Goal: Task Accomplishment & Management: Use online tool/utility

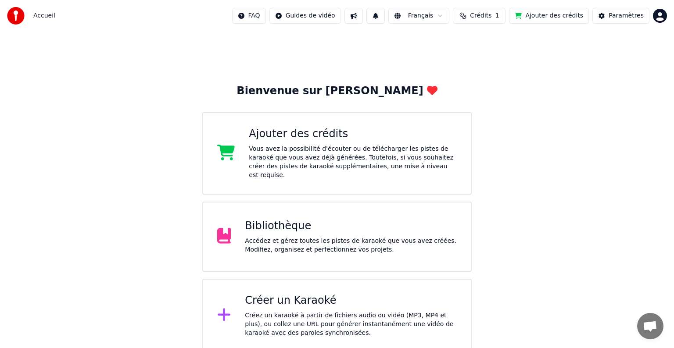
click at [360, 221] on div "Bibliothèque" at bounding box center [351, 226] width 212 height 14
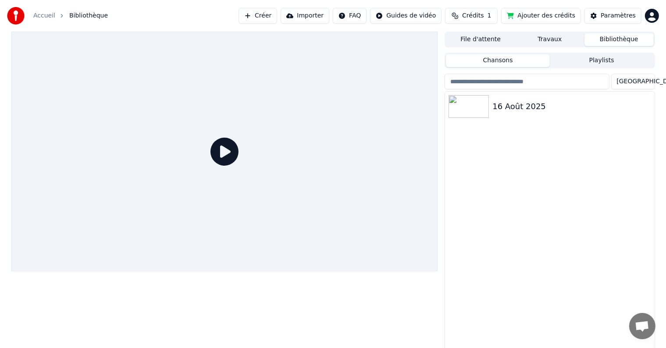
click at [295, 134] on div at bounding box center [224, 152] width 427 height 240
click at [457, 107] on img at bounding box center [469, 106] width 40 height 23
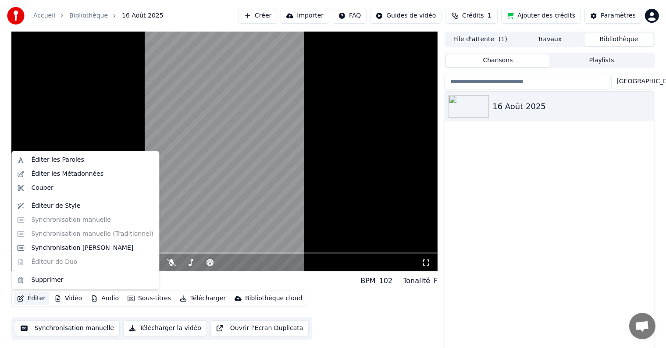
click at [37, 300] on button "Éditer" at bounding box center [32, 299] width 36 height 12
click at [84, 251] on div "Synchronisation [PERSON_NAME]" at bounding box center [82, 248] width 102 height 9
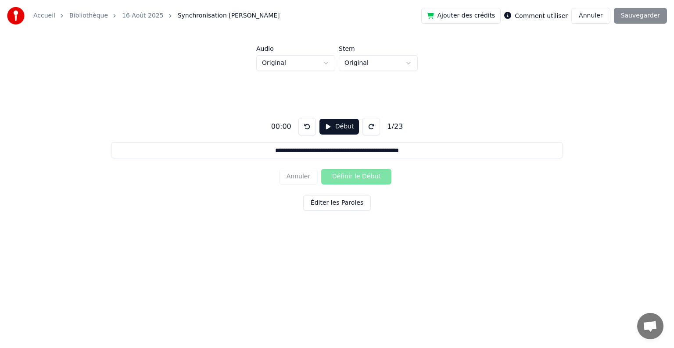
click at [326, 203] on button "Éditer les Paroles" at bounding box center [337, 203] width 68 height 16
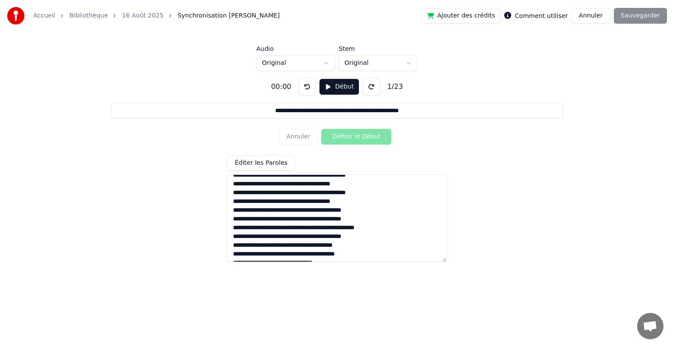
scroll to position [121, 0]
drag, startPoint x: 229, startPoint y: 181, endPoint x: 429, endPoint y: 337, distance: 253.5
click at [429, 268] on html "**********" at bounding box center [337, 134] width 674 height 268
paste textarea "**********"
type input "**********"
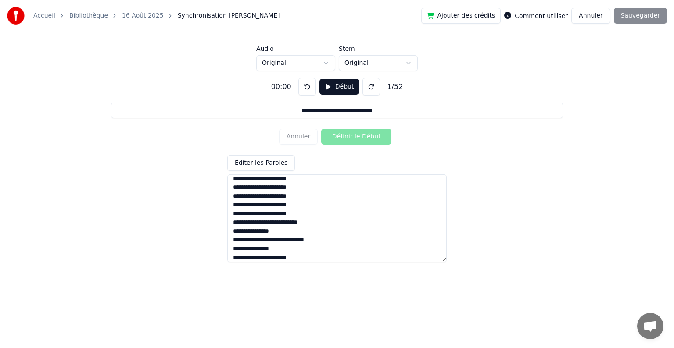
type textarea "**********"
drag, startPoint x: 416, startPoint y: 312, endPoint x: 377, endPoint y: 242, distance: 80.3
click at [385, 259] on html "**********" at bounding box center [337, 134] width 674 height 268
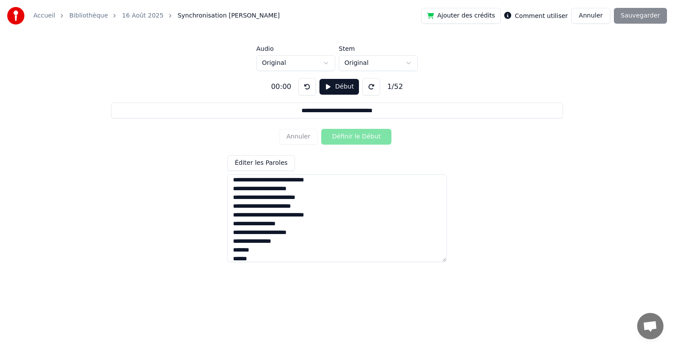
scroll to position [0, 0]
click at [369, 88] on button at bounding box center [371, 87] width 18 height 18
click at [368, 88] on button at bounding box center [371, 87] width 18 height 18
click at [362, 78] on button at bounding box center [371, 87] width 18 height 18
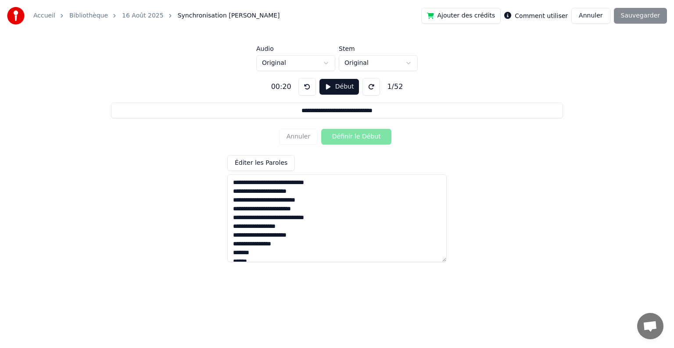
click at [362, 78] on button at bounding box center [371, 87] width 18 height 18
click at [333, 89] on button "Début" at bounding box center [339, 87] width 40 height 16
click at [335, 84] on button "Pause" at bounding box center [338, 87] width 39 height 16
click at [308, 91] on button at bounding box center [307, 87] width 18 height 18
click at [344, 89] on button "Début" at bounding box center [339, 87] width 40 height 16
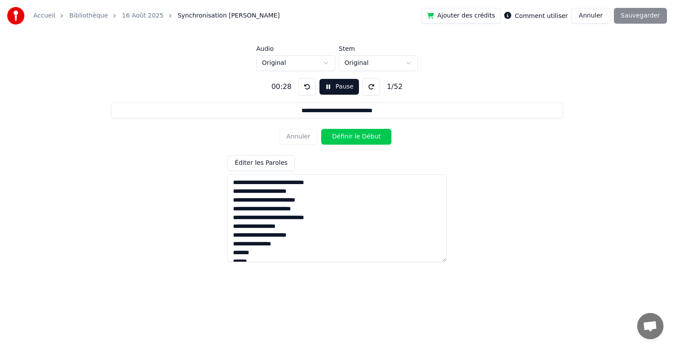
click at [339, 89] on button "Pause" at bounding box center [338, 87] width 39 height 16
click at [305, 88] on button at bounding box center [307, 87] width 18 height 18
click at [542, 15] on label "Comment utiliser" at bounding box center [540, 16] width 53 height 6
click at [534, 14] on label "Comment utiliser" at bounding box center [540, 16] width 53 height 6
click at [340, 87] on button "Début" at bounding box center [339, 87] width 40 height 16
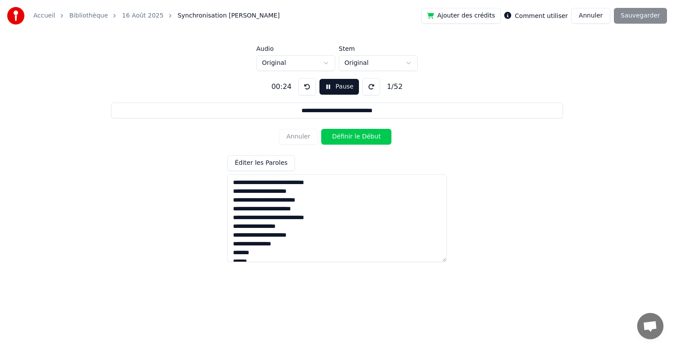
click at [350, 137] on button "Définir le Début" at bounding box center [356, 137] width 70 height 16
click at [300, 142] on button "Annuler" at bounding box center [298, 137] width 39 height 16
click at [302, 89] on button at bounding box center [307, 87] width 18 height 18
click at [323, 87] on button "Pause" at bounding box center [338, 87] width 39 height 16
click at [280, 182] on textarea at bounding box center [336, 219] width 219 height 88
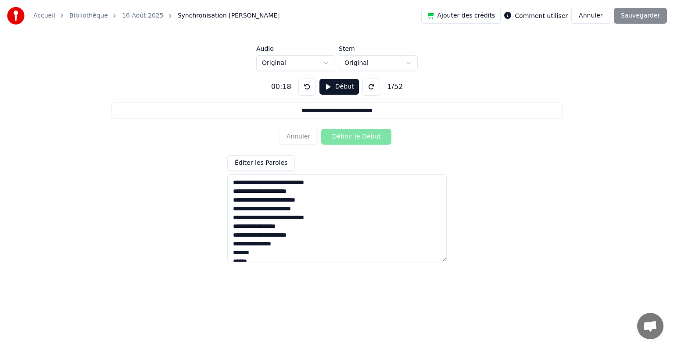
type input "**********"
type textarea "**********"
type input "**********"
type textarea "**********"
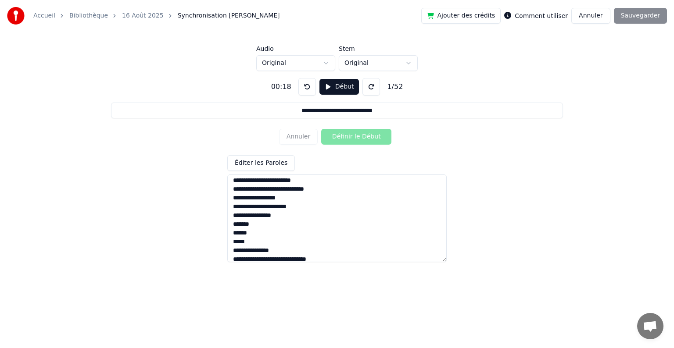
scroll to position [44, 0]
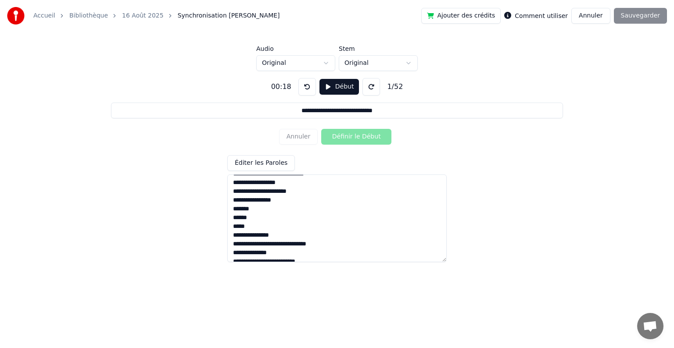
click at [260, 219] on textarea at bounding box center [336, 219] width 219 height 88
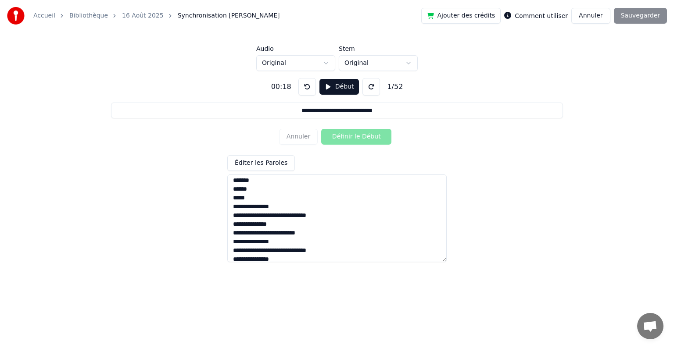
scroll to position [88, 0]
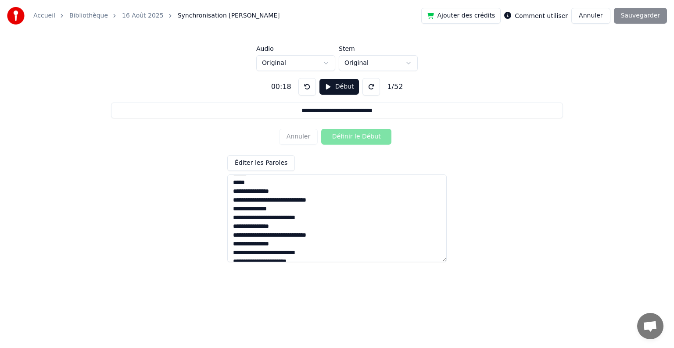
click at [332, 196] on textarea at bounding box center [336, 219] width 219 height 88
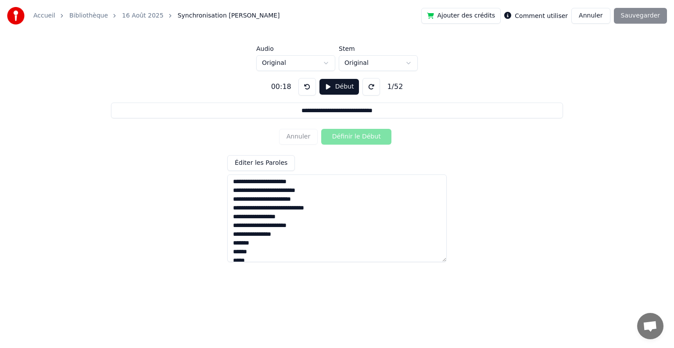
scroll to position [0, 0]
click at [334, 85] on button "Début" at bounding box center [339, 87] width 40 height 16
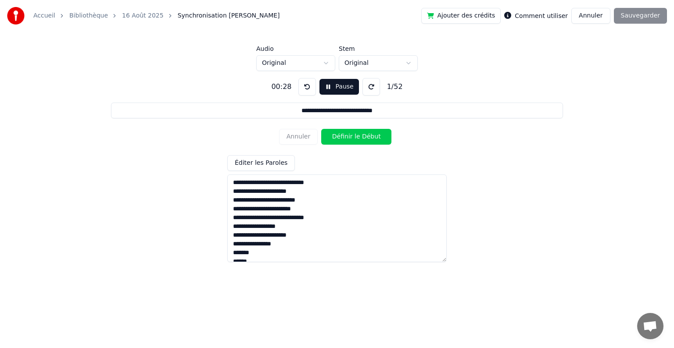
click at [346, 137] on button "Définir le Début" at bounding box center [356, 137] width 70 height 16
click at [346, 137] on button "Définir la Fin" at bounding box center [356, 137] width 70 height 16
click at [345, 137] on button "Définir le Début" at bounding box center [356, 137] width 70 height 16
click at [345, 137] on button "Définir la Fin" at bounding box center [356, 137] width 70 height 16
click at [299, 136] on button "Annuler" at bounding box center [298, 137] width 39 height 16
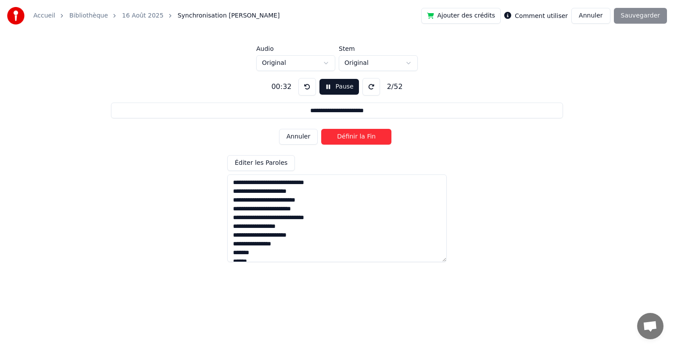
click at [295, 139] on button "Annuler" at bounding box center [298, 137] width 39 height 16
click at [306, 137] on button "Annuler" at bounding box center [298, 137] width 39 height 16
click at [334, 138] on button "Définir la Fin" at bounding box center [356, 137] width 70 height 16
click at [333, 138] on button "Définir le Début" at bounding box center [356, 137] width 70 height 16
click at [333, 138] on button "Définir la Fin" at bounding box center [356, 137] width 70 height 16
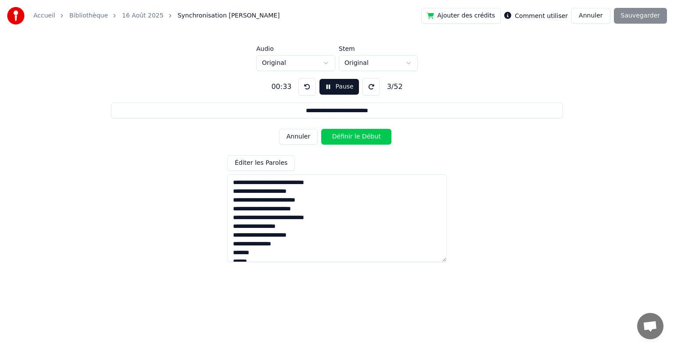
click at [333, 138] on button "Définir le Début" at bounding box center [356, 137] width 70 height 16
click at [333, 138] on button "Définir la Fin" at bounding box center [356, 137] width 70 height 16
click at [333, 138] on button "Définir le Début" at bounding box center [356, 137] width 70 height 16
click at [333, 138] on button "Définir la Fin" at bounding box center [356, 137] width 70 height 16
click at [333, 138] on button "Définir le Début" at bounding box center [356, 137] width 70 height 16
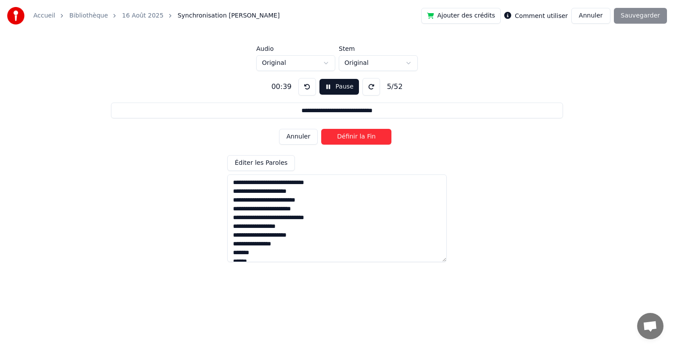
click at [333, 138] on button "Définir la Fin" at bounding box center [356, 137] width 70 height 16
click at [333, 138] on button "Définir le Début" at bounding box center [356, 137] width 70 height 16
click at [333, 138] on button "Définir la Fin" at bounding box center [356, 137] width 70 height 16
click at [333, 139] on button "Définir le Début" at bounding box center [356, 137] width 70 height 16
click at [333, 139] on button "Définir la Fin" at bounding box center [356, 137] width 70 height 16
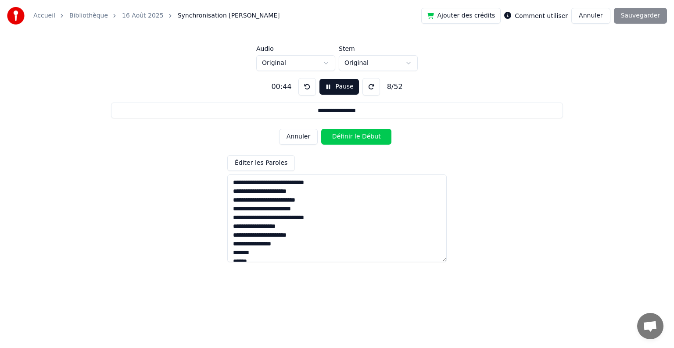
click at [333, 140] on button "Définir le Début" at bounding box center [356, 137] width 70 height 16
click at [333, 140] on button "Définir la Fin" at bounding box center [356, 137] width 70 height 16
click at [333, 140] on button "Définir le Début" at bounding box center [356, 137] width 70 height 16
click at [333, 140] on button "Définir la Fin" at bounding box center [356, 137] width 70 height 16
click at [333, 140] on button "Définir le Début" at bounding box center [356, 137] width 70 height 16
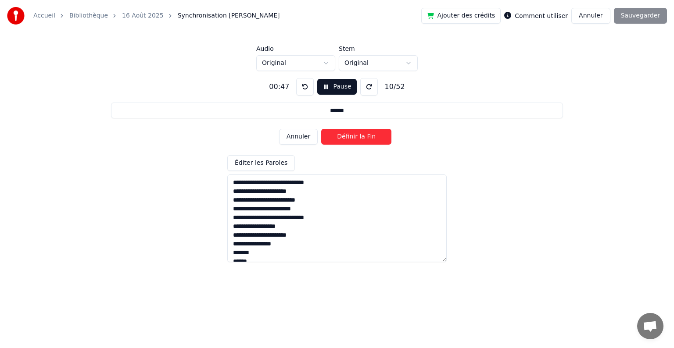
click at [333, 140] on button "Définir la Fin" at bounding box center [356, 137] width 70 height 16
click at [333, 140] on button "Définir le Début" at bounding box center [356, 137] width 70 height 16
click at [333, 140] on button "Définir la Fin" at bounding box center [356, 137] width 70 height 16
click at [333, 140] on button "Définir le Début" at bounding box center [356, 137] width 70 height 16
click at [333, 140] on button "Définir la Fin" at bounding box center [356, 137] width 70 height 16
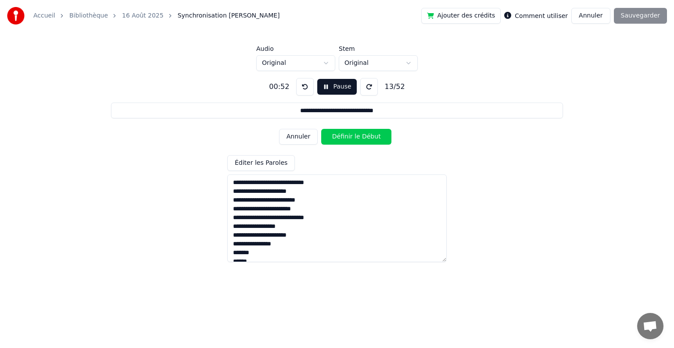
click at [333, 140] on button "Définir le Début" at bounding box center [356, 137] width 70 height 16
click at [333, 140] on button "Définir la Fin" at bounding box center [356, 137] width 70 height 16
click at [333, 140] on button "Définir le Début" at bounding box center [356, 137] width 70 height 16
click at [333, 140] on button "Définir la Fin" at bounding box center [356, 137] width 70 height 16
click at [333, 140] on button "Définir le Début" at bounding box center [356, 137] width 70 height 16
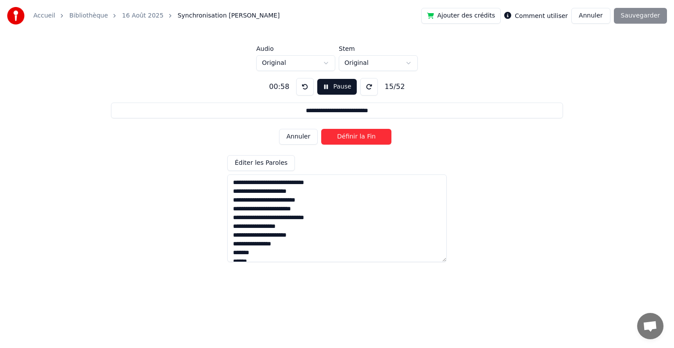
click at [333, 140] on button "Définir la Fin" at bounding box center [356, 137] width 70 height 16
click at [332, 140] on button "Définir le Début" at bounding box center [356, 137] width 70 height 16
click at [332, 140] on button "Définir la Fin" at bounding box center [356, 137] width 70 height 16
click at [332, 140] on button "Définir le Début" at bounding box center [356, 137] width 70 height 16
click at [332, 140] on button "Définir la Fin" at bounding box center [356, 137] width 70 height 16
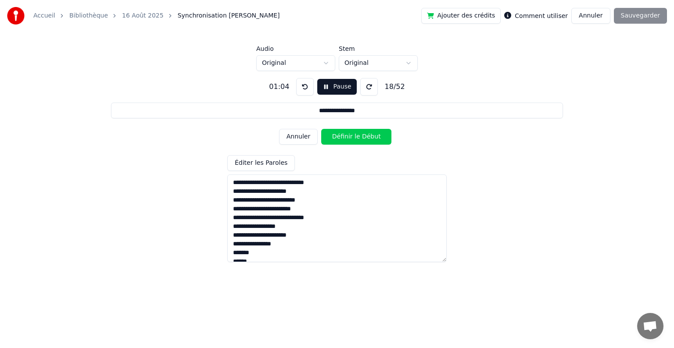
click at [332, 140] on button "Définir le Début" at bounding box center [356, 137] width 70 height 16
click at [332, 140] on button "Définir la Fin" at bounding box center [356, 137] width 70 height 16
click at [332, 140] on button "Définir le Début" at bounding box center [356, 137] width 70 height 16
click at [333, 141] on button "Définir la Fin" at bounding box center [356, 137] width 70 height 16
click at [333, 141] on button "Définir le Début" at bounding box center [356, 137] width 70 height 16
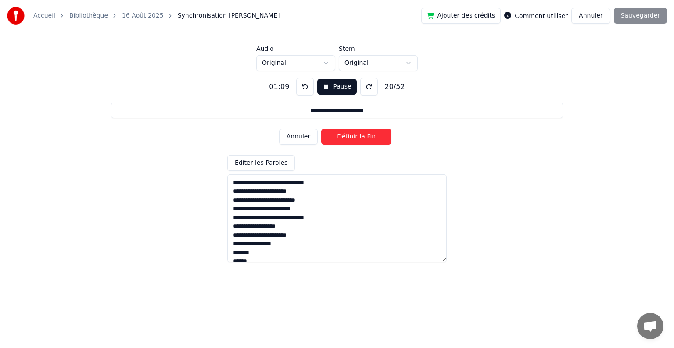
click at [333, 141] on button "Définir la Fin" at bounding box center [356, 137] width 70 height 16
click at [333, 141] on button "Définir le Début" at bounding box center [356, 137] width 70 height 16
click at [333, 141] on button "Définir la Fin" at bounding box center [356, 137] width 70 height 16
click at [333, 141] on button "Définir le Début" at bounding box center [356, 137] width 70 height 16
click at [333, 141] on button "Définir la Fin" at bounding box center [356, 137] width 70 height 16
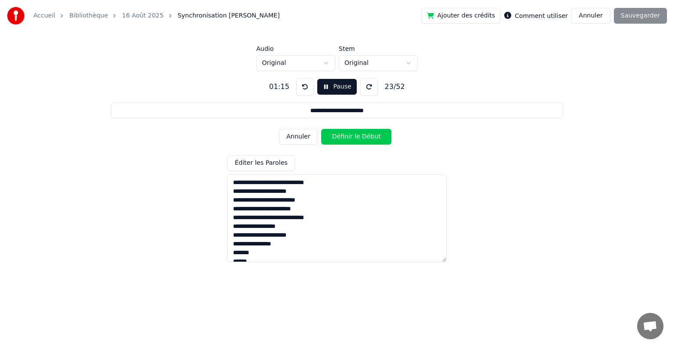
click at [333, 141] on button "Définir le Début" at bounding box center [356, 137] width 70 height 16
click at [333, 141] on button "Définir la Fin" at bounding box center [356, 137] width 70 height 16
click at [333, 141] on button "Définir le Début" at bounding box center [356, 137] width 70 height 16
click at [304, 143] on button "Annuler" at bounding box center [298, 137] width 39 height 16
click at [342, 136] on button "Définir le Début" at bounding box center [356, 137] width 70 height 16
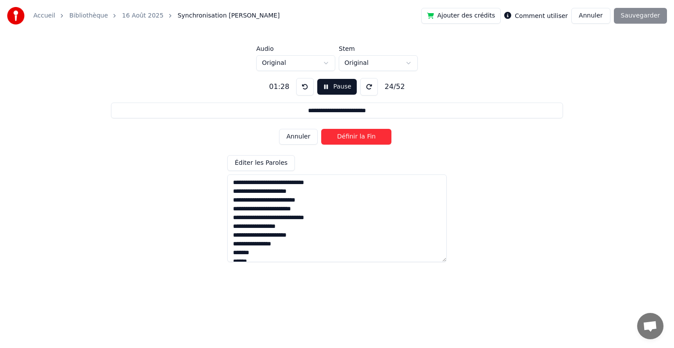
click at [343, 138] on button "Définir la Fin" at bounding box center [356, 137] width 70 height 16
click at [343, 138] on button "Définir le Début" at bounding box center [356, 137] width 70 height 16
click at [343, 138] on button "Définir la Fin" at bounding box center [356, 137] width 70 height 16
click at [343, 138] on button "Définir le Début" at bounding box center [356, 137] width 70 height 16
click at [343, 138] on button "Définir la Fin" at bounding box center [356, 137] width 70 height 16
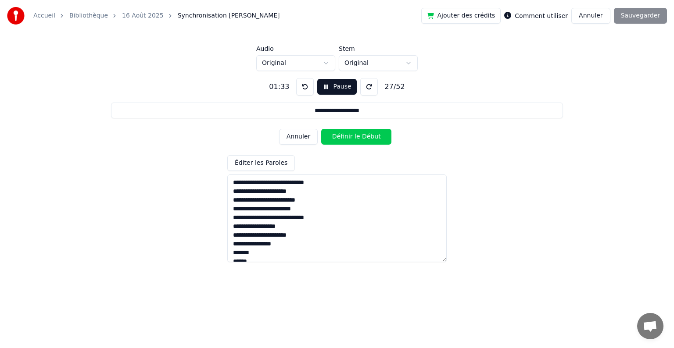
click at [343, 138] on button "Définir le Début" at bounding box center [356, 137] width 70 height 16
click at [343, 138] on button "Définir la Fin" at bounding box center [356, 137] width 70 height 16
click at [343, 138] on button "Définir le Début" at bounding box center [356, 137] width 70 height 16
click at [343, 138] on button "Définir la Fin" at bounding box center [356, 137] width 70 height 16
click at [343, 138] on button "Définir le Début" at bounding box center [356, 137] width 70 height 16
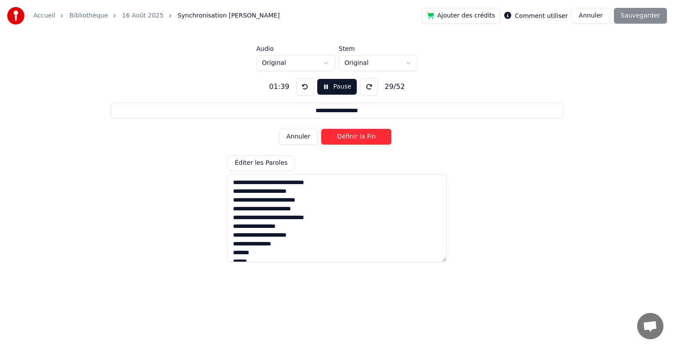
click at [343, 138] on button "Définir la Fin" at bounding box center [356, 137] width 70 height 16
click at [343, 139] on button "Définir le Début" at bounding box center [356, 137] width 70 height 16
click at [343, 139] on button "Définir la Fin" at bounding box center [356, 137] width 70 height 16
click at [342, 139] on button "Définir le Début" at bounding box center [356, 137] width 70 height 16
click at [342, 140] on button "Définir la Fin" at bounding box center [356, 137] width 70 height 16
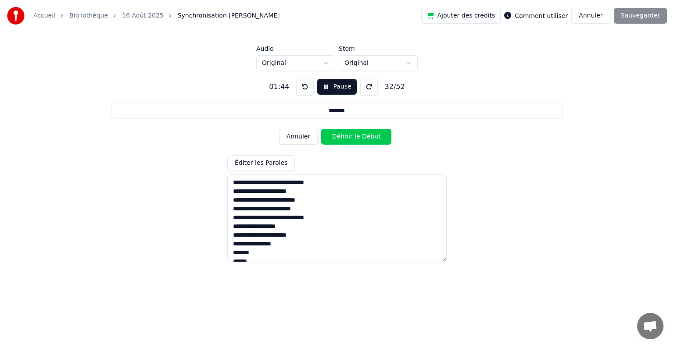
click at [342, 140] on button "Définir le Début" at bounding box center [356, 137] width 70 height 16
click at [342, 140] on button "Définir la Fin" at bounding box center [356, 137] width 70 height 16
click at [342, 140] on button "Définir le Début" at bounding box center [356, 137] width 70 height 16
click at [342, 141] on button "Définir la Fin" at bounding box center [356, 137] width 70 height 16
click at [342, 141] on button "Définir le Début" at bounding box center [356, 137] width 70 height 16
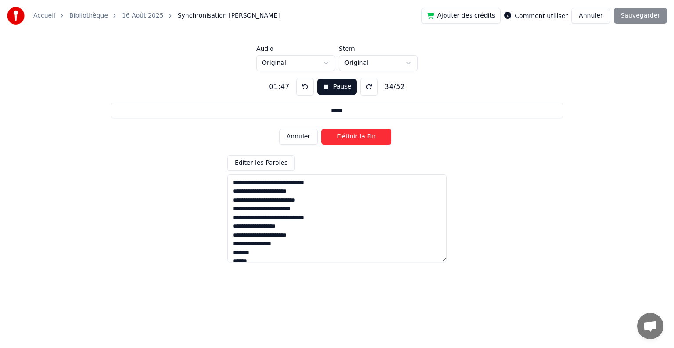
click at [342, 141] on button "Définir la Fin" at bounding box center [356, 137] width 70 height 16
click at [342, 139] on button "Définir le Début" at bounding box center [356, 137] width 70 height 16
click at [342, 139] on button "Définir la Fin" at bounding box center [356, 137] width 70 height 16
click at [342, 139] on button "Définir le Début" at bounding box center [356, 137] width 70 height 16
click at [342, 139] on button "Définir la Fin" at bounding box center [356, 137] width 70 height 16
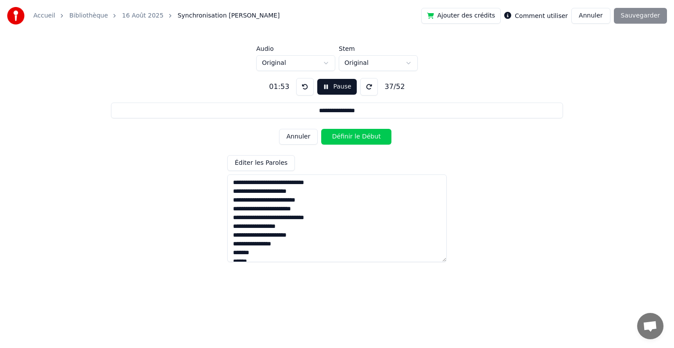
click at [342, 139] on button "Définir le Début" at bounding box center [356, 137] width 70 height 16
click at [342, 139] on button "Définir la Fin" at bounding box center [356, 137] width 70 height 16
click at [342, 139] on button "Définir le Début" at bounding box center [356, 137] width 70 height 16
click at [342, 139] on button "Définir la Fin" at bounding box center [356, 137] width 70 height 16
click at [342, 139] on button "Définir le Début" at bounding box center [356, 137] width 70 height 16
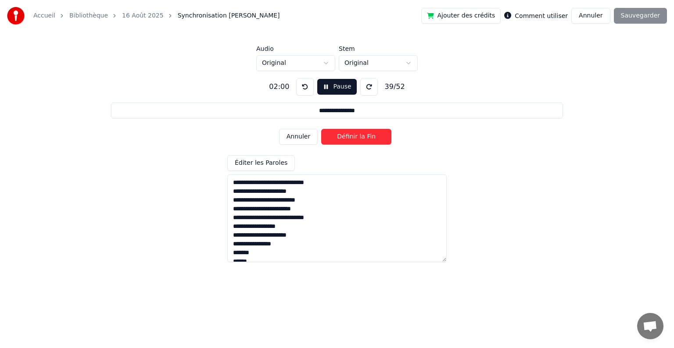
click at [342, 139] on button "Définir la Fin" at bounding box center [356, 137] width 70 height 16
click at [342, 139] on button "Définir le Début" at bounding box center [356, 137] width 70 height 16
click at [342, 139] on button "Définir la Fin" at bounding box center [356, 137] width 70 height 16
click at [342, 139] on button "Définir le Début" at bounding box center [356, 137] width 70 height 16
click at [342, 139] on button "Définir la Fin" at bounding box center [356, 137] width 70 height 16
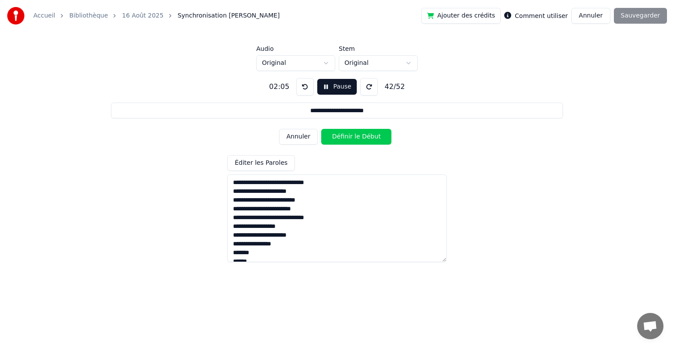
click at [342, 139] on button "Définir le Début" at bounding box center [356, 137] width 70 height 16
click at [342, 139] on button "Définir la Fin" at bounding box center [356, 137] width 70 height 16
drag, startPoint x: 303, startPoint y: 139, endPoint x: 316, endPoint y: 137, distance: 13.3
click at [304, 139] on button "Annuler" at bounding box center [298, 137] width 39 height 16
click at [333, 137] on button "Définir la Fin" at bounding box center [356, 137] width 70 height 16
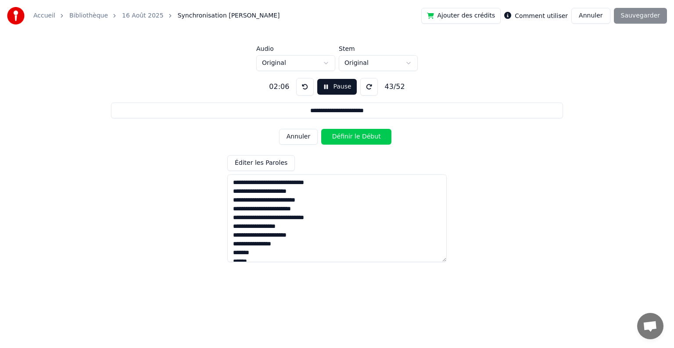
click at [333, 137] on button "Définir le Début" at bounding box center [356, 137] width 70 height 16
click at [333, 137] on button "Définir la Fin" at bounding box center [356, 137] width 70 height 16
click at [333, 137] on button "Définir le Début" at bounding box center [356, 137] width 70 height 16
click at [333, 137] on button "Définir la Fin" at bounding box center [356, 137] width 70 height 16
click at [333, 137] on button "Définir le Début" at bounding box center [356, 137] width 70 height 16
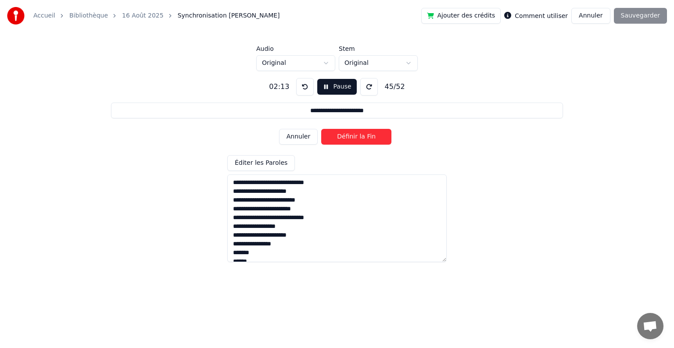
click at [333, 137] on button "Définir la Fin" at bounding box center [356, 137] width 70 height 16
click at [333, 137] on button "Définir le Début" at bounding box center [356, 137] width 70 height 16
click at [333, 137] on button "Définir la Fin" at bounding box center [356, 137] width 70 height 16
click at [333, 137] on button "Définir le Début" at bounding box center [356, 137] width 70 height 16
click at [333, 137] on button "Définir la Fin" at bounding box center [356, 137] width 70 height 16
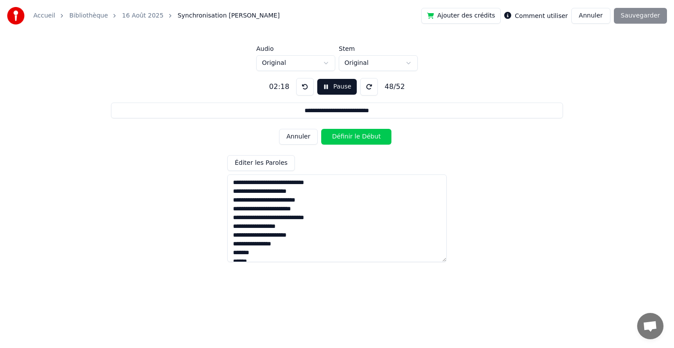
click at [333, 137] on button "Définir le Début" at bounding box center [356, 137] width 70 height 16
click at [333, 137] on button "Définir la Fin" at bounding box center [356, 137] width 70 height 16
click at [334, 137] on button "Définir le Début" at bounding box center [356, 137] width 70 height 16
click at [334, 139] on button "Définir la Fin" at bounding box center [356, 137] width 70 height 16
click at [334, 139] on button "Définir le Début" at bounding box center [356, 137] width 70 height 16
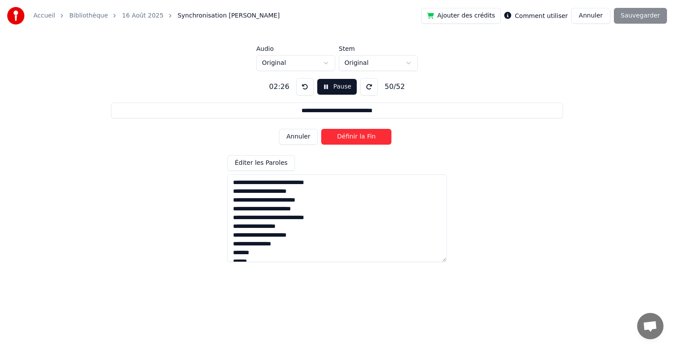
click at [334, 139] on button "Définir la Fin" at bounding box center [356, 137] width 70 height 16
click at [334, 139] on button "Définir le Début" at bounding box center [356, 137] width 70 height 16
click at [334, 139] on button "Définir la Fin" at bounding box center [356, 137] width 70 height 16
type input "**********"
click at [334, 139] on button "Définir le Début" at bounding box center [356, 137] width 70 height 16
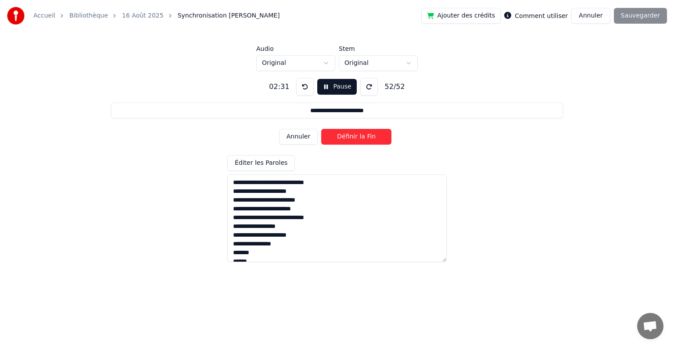
click at [334, 139] on button "Définir la Fin" at bounding box center [356, 137] width 70 height 16
click at [640, 21] on button "Sauvegarder" at bounding box center [640, 16] width 53 height 16
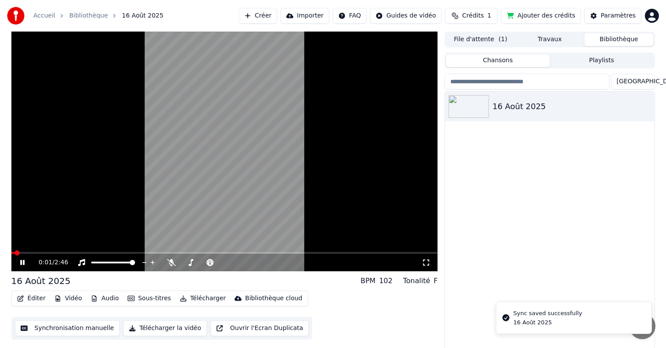
click at [86, 251] on video at bounding box center [224, 152] width 427 height 240
click at [90, 253] on div "0:01 / 2:46" at bounding box center [224, 261] width 427 height 19
click at [91, 251] on video at bounding box center [224, 152] width 427 height 240
click at [91, 253] on span at bounding box center [224, 253] width 427 height 2
click at [101, 251] on video at bounding box center [224, 152] width 427 height 240
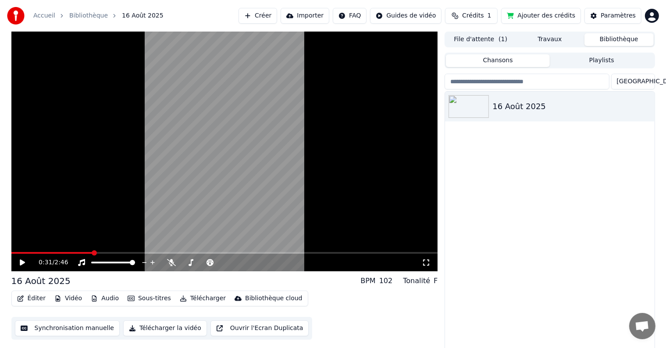
click at [83, 251] on video at bounding box center [224, 152] width 427 height 240
click at [77, 251] on video at bounding box center [224, 152] width 427 height 240
click at [25, 265] on icon at bounding box center [28, 262] width 21 height 7
click at [84, 250] on video at bounding box center [224, 152] width 427 height 240
click at [77, 252] on video at bounding box center [224, 152] width 427 height 240
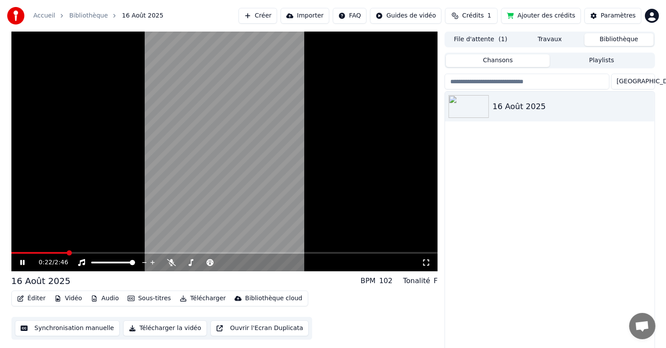
click at [68, 252] on span at bounding box center [39, 253] width 56 height 2
click at [75, 252] on span at bounding box center [224, 253] width 427 height 2
click at [22, 261] on icon at bounding box center [28, 262] width 21 height 7
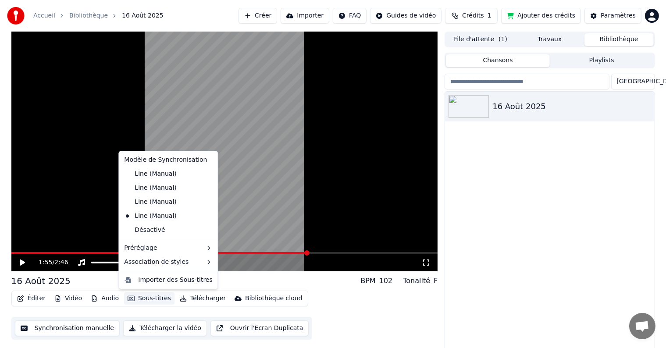
click at [139, 297] on button "Sous-titres" at bounding box center [149, 299] width 50 height 12
click at [207, 214] on icon at bounding box center [210, 216] width 6 height 7
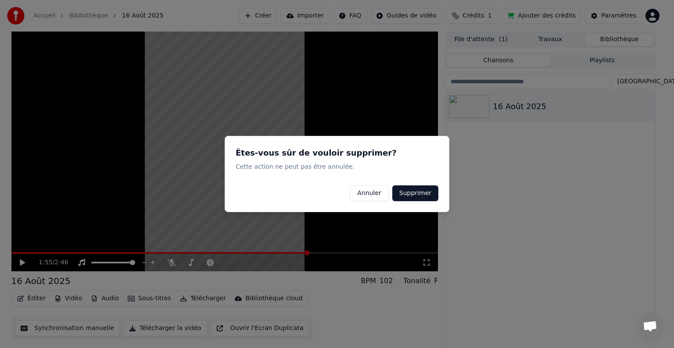
click at [412, 194] on button "Supprimer" at bounding box center [415, 194] width 46 height 16
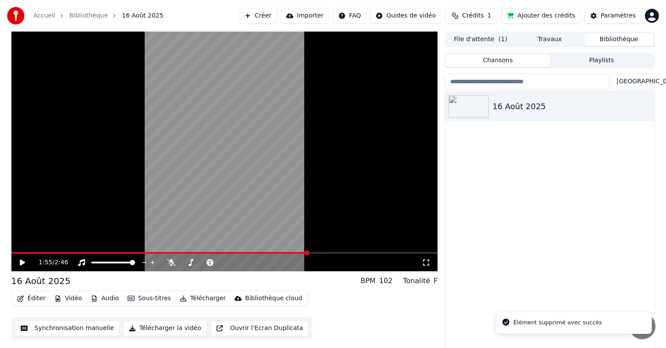
click at [154, 299] on button "Sous-titres" at bounding box center [149, 299] width 50 height 12
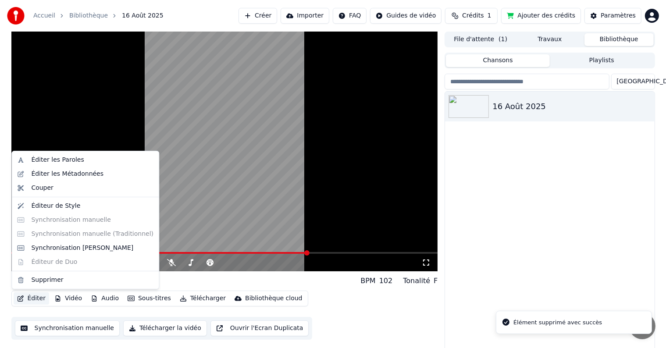
click at [33, 300] on button "Éditer" at bounding box center [32, 299] width 36 height 12
click at [49, 246] on div "Synchronisation [PERSON_NAME]" at bounding box center [82, 248] width 102 height 9
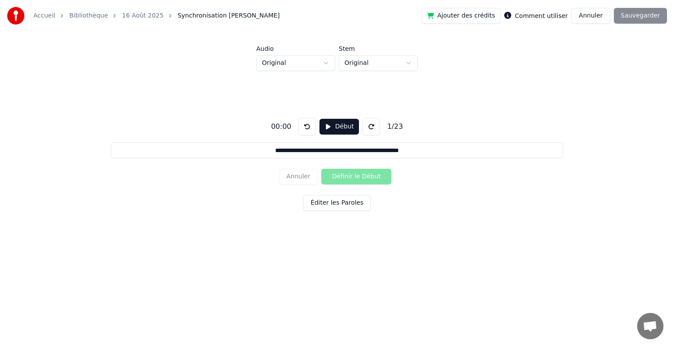
click at [323, 206] on button "Éditer les Paroles" at bounding box center [337, 203] width 68 height 16
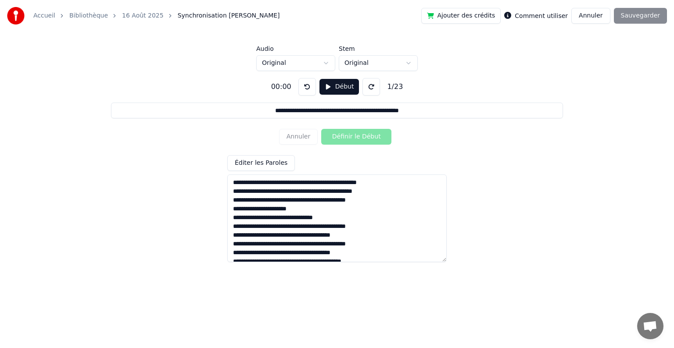
scroll to position [121, 0]
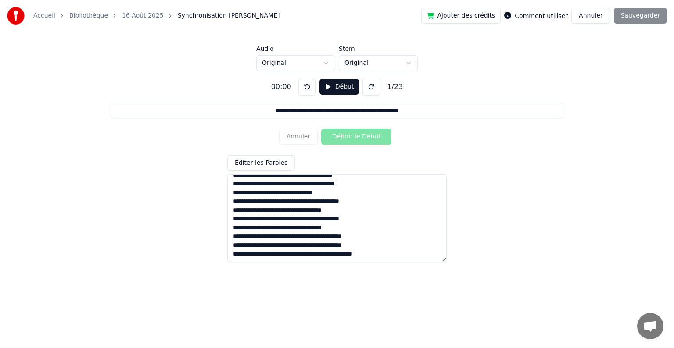
drag, startPoint x: 232, startPoint y: 182, endPoint x: 412, endPoint y: 359, distance: 253.1
click at [412, 268] on html "**********" at bounding box center [337, 134] width 674 height 268
paste textarea "**********"
type input "**********"
type textarea "**********"
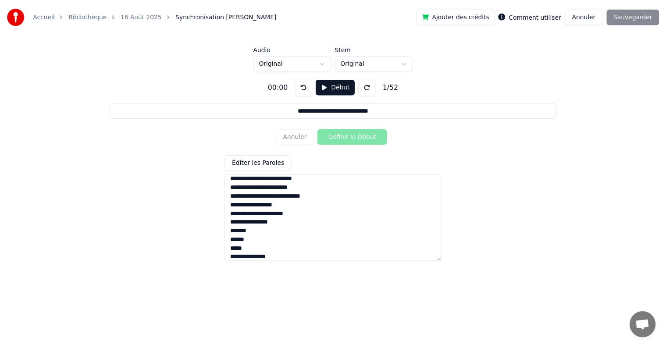
scroll to position [0, 0]
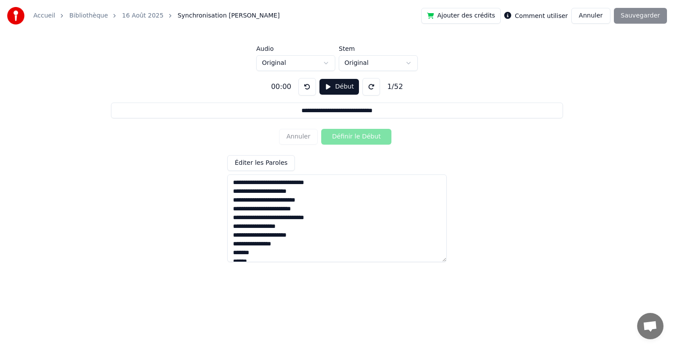
click at [280, 185] on textarea at bounding box center [336, 219] width 219 height 88
type input "**********"
type textarea "**********"
type input "**********"
type textarea "**********"
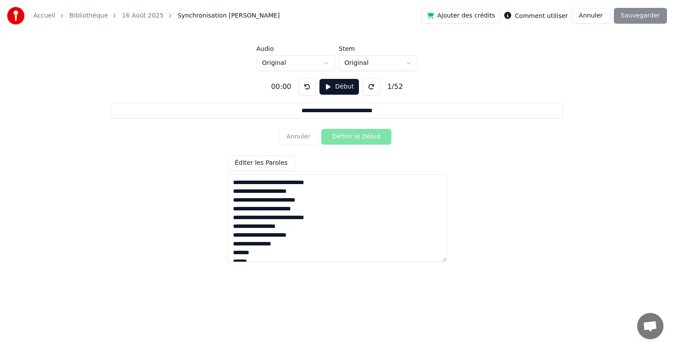
click at [365, 87] on button at bounding box center [371, 87] width 18 height 18
click at [321, 66] on html "**********" at bounding box center [337, 134] width 674 height 268
drag, startPoint x: 315, startPoint y: 57, endPoint x: 322, endPoint y: 61, distance: 7.8
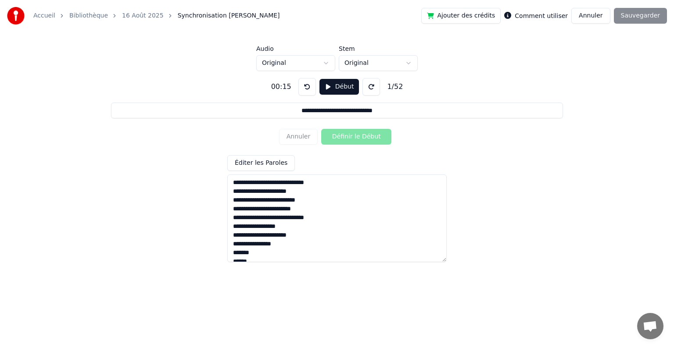
click at [316, 57] on html "**********" at bounding box center [337, 134] width 674 height 268
click at [370, 64] on html "**********" at bounding box center [337, 134] width 674 height 268
click at [293, 64] on html "**********" at bounding box center [337, 134] width 674 height 268
click at [328, 85] on button "Début" at bounding box center [339, 87] width 40 height 16
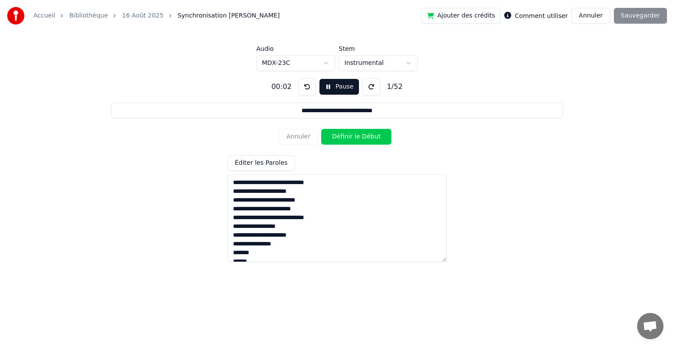
click at [328, 85] on button "Pause" at bounding box center [338, 87] width 39 height 16
click at [358, 61] on html "**********" at bounding box center [337, 134] width 674 height 268
click at [319, 63] on html "**********" at bounding box center [337, 134] width 674 height 268
click at [304, 88] on button at bounding box center [307, 87] width 18 height 18
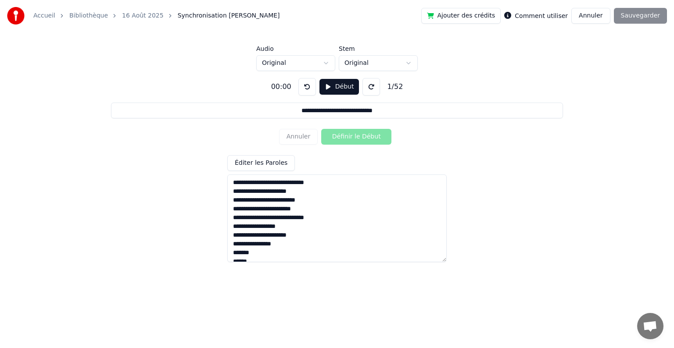
drag, startPoint x: 304, startPoint y: 88, endPoint x: 312, endPoint y: 86, distance: 8.1
click at [304, 88] on button at bounding box center [307, 87] width 18 height 18
click at [366, 85] on button at bounding box center [371, 87] width 18 height 18
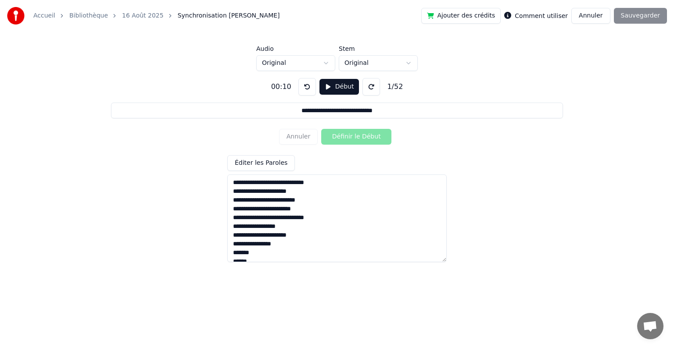
click at [366, 85] on button at bounding box center [371, 87] width 18 height 18
click at [339, 89] on button "Début" at bounding box center [339, 87] width 40 height 16
click at [338, 137] on button "Définir le Début" at bounding box center [356, 137] width 70 height 16
click at [337, 136] on button "Définir la Fin" at bounding box center [356, 137] width 70 height 16
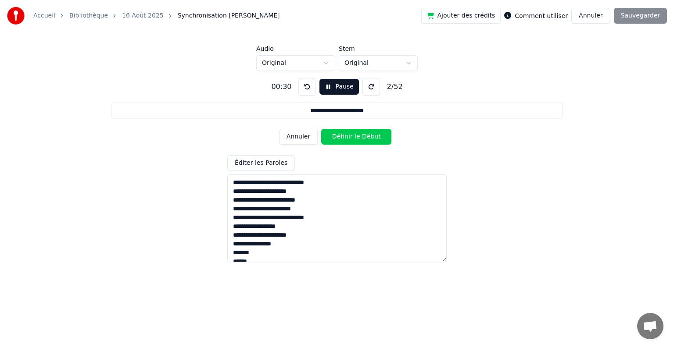
click at [336, 136] on button "Définir le Début" at bounding box center [356, 137] width 70 height 16
click at [336, 136] on button "Définir la Fin" at bounding box center [356, 137] width 70 height 16
click at [336, 136] on button "Définir le Début" at bounding box center [356, 137] width 70 height 16
click at [336, 136] on button "Définir la Fin" at bounding box center [356, 137] width 70 height 16
click at [336, 136] on button "Définir le Début" at bounding box center [356, 137] width 70 height 16
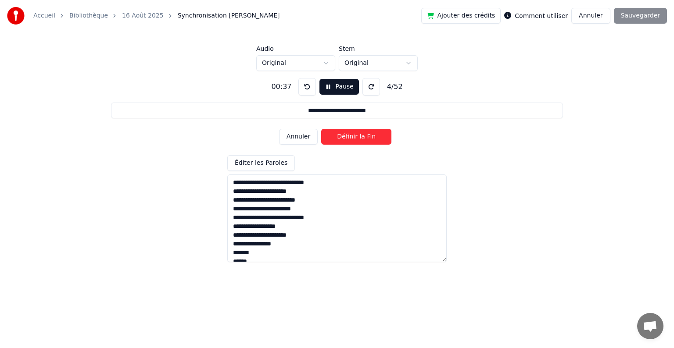
click at [336, 137] on button "Définir la Fin" at bounding box center [356, 137] width 70 height 16
click at [336, 137] on button "Définir le Début" at bounding box center [356, 137] width 70 height 16
click at [336, 137] on button "Définir la Fin" at bounding box center [356, 137] width 70 height 16
click at [336, 137] on button "Définir le Début" at bounding box center [356, 137] width 70 height 16
click at [336, 137] on button "Définir la Fin" at bounding box center [356, 137] width 70 height 16
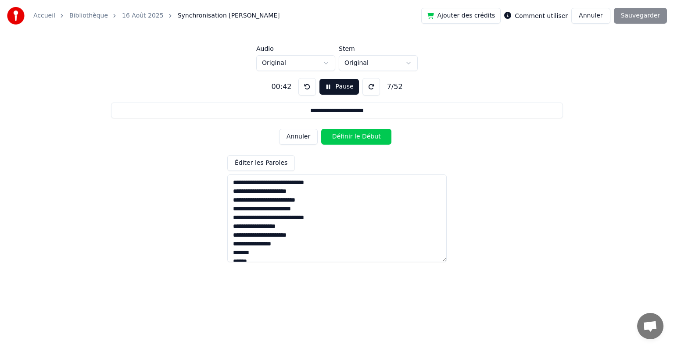
click at [336, 137] on button "Définir le Début" at bounding box center [356, 137] width 70 height 16
click at [335, 136] on button "Définir la Fin" at bounding box center [356, 137] width 70 height 16
click at [335, 136] on button "Définir le Début" at bounding box center [356, 137] width 70 height 16
click at [335, 136] on button "Définir la Fin" at bounding box center [356, 137] width 70 height 16
click at [334, 135] on button "Définir le Début" at bounding box center [356, 137] width 70 height 16
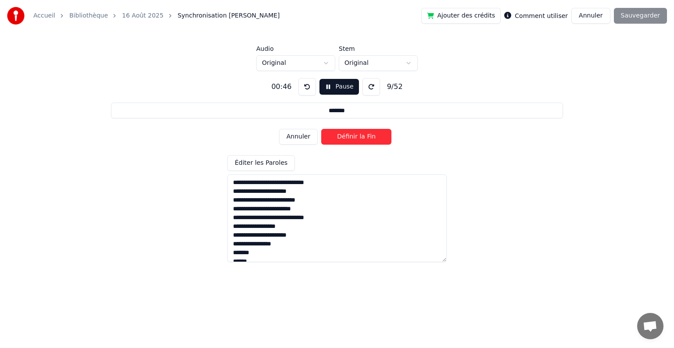
click at [333, 135] on button "Définir la Fin" at bounding box center [356, 137] width 70 height 16
click at [333, 135] on button "Définir le Début" at bounding box center [356, 137] width 70 height 16
click at [333, 135] on button "Définir la Fin" at bounding box center [356, 137] width 70 height 16
click at [333, 135] on button "Définir le Début" at bounding box center [356, 137] width 70 height 16
click at [332, 135] on button "Définir la Fin" at bounding box center [356, 137] width 70 height 16
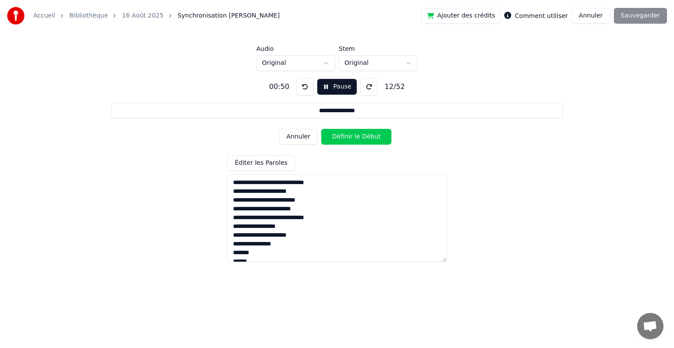
click at [335, 139] on button "Définir le Début" at bounding box center [356, 137] width 70 height 16
click at [336, 138] on button "Définir la Fin" at bounding box center [356, 137] width 70 height 16
click at [337, 137] on button "Définir le Début" at bounding box center [356, 137] width 70 height 16
click at [336, 136] on button "Définir la Fin" at bounding box center [356, 137] width 70 height 16
click at [337, 136] on button "Définir le Début" at bounding box center [356, 137] width 70 height 16
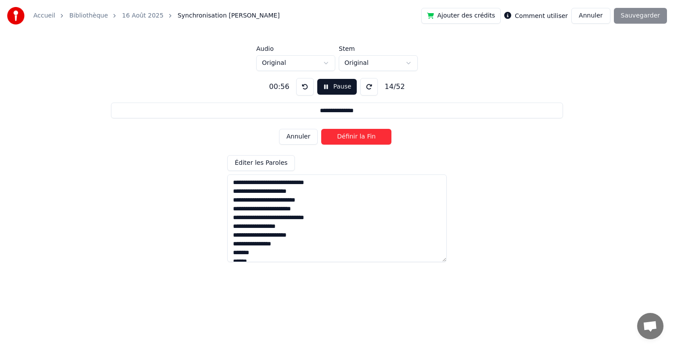
click at [337, 136] on button "Définir la Fin" at bounding box center [356, 137] width 70 height 16
click at [337, 135] on button "Définir le Début" at bounding box center [356, 137] width 70 height 16
click at [337, 135] on button "Définir la Fin" at bounding box center [356, 137] width 70 height 16
click at [337, 135] on button "Définir le Début" at bounding box center [356, 137] width 70 height 16
click at [337, 135] on button "Définir la Fin" at bounding box center [356, 137] width 70 height 16
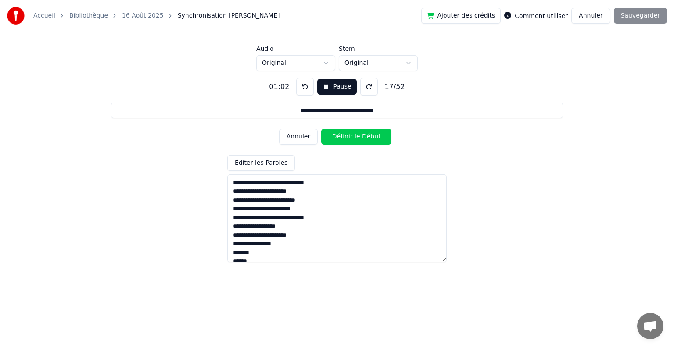
click at [337, 135] on button "Définir le Début" at bounding box center [356, 137] width 70 height 16
click at [336, 135] on button "Définir la Fin" at bounding box center [356, 137] width 70 height 16
click at [336, 135] on button "Définir le Début" at bounding box center [356, 137] width 70 height 16
click at [336, 135] on button "Définir la Fin" at bounding box center [356, 137] width 70 height 16
click at [337, 135] on button "Définir le Début" at bounding box center [356, 137] width 70 height 16
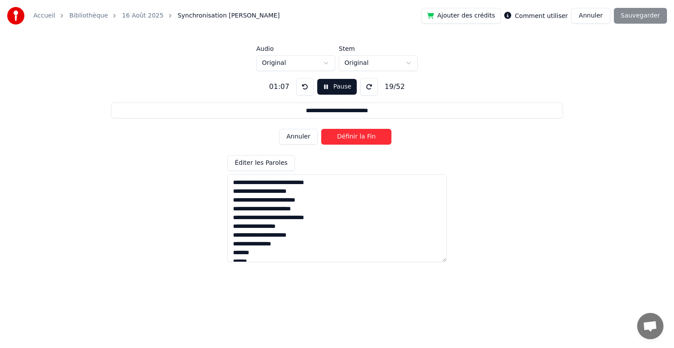
click at [335, 135] on button "Définir la Fin" at bounding box center [356, 137] width 70 height 16
click at [336, 135] on button "Définir le Début" at bounding box center [356, 137] width 70 height 16
click at [335, 135] on button "Définir la Fin" at bounding box center [356, 137] width 70 height 16
click at [336, 135] on button "Définir le Début" at bounding box center [356, 137] width 70 height 16
click at [335, 135] on button "Définir la Fin" at bounding box center [356, 137] width 70 height 16
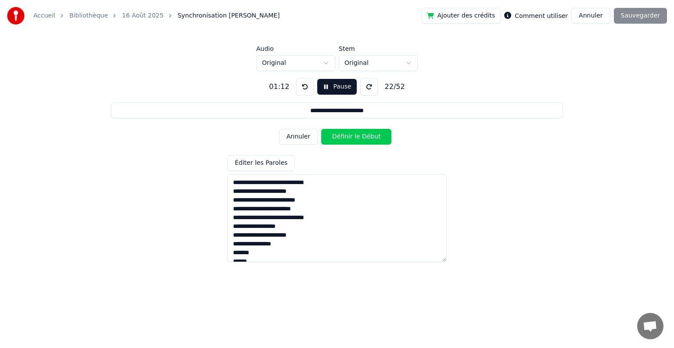
click at [335, 135] on button "Définir le Début" at bounding box center [356, 137] width 70 height 16
click at [336, 136] on button "Définir la Fin" at bounding box center [356, 137] width 70 height 16
click at [336, 136] on button "Définir le Début" at bounding box center [356, 137] width 70 height 16
click at [336, 136] on button "Définir la Fin" at bounding box center [356, 137] width 70 height 16
click at [337, 138] on button "Définir le Début" at bounding box center [356, 137] width 70 height 16
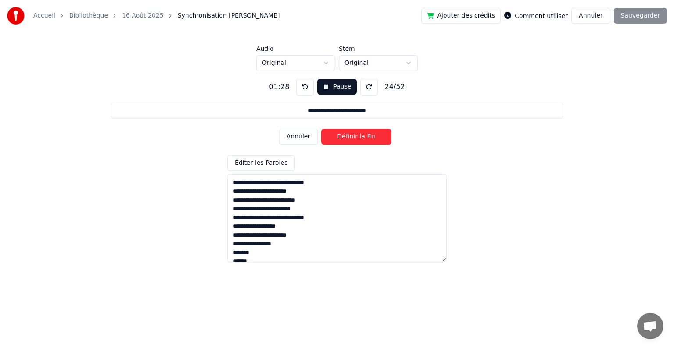
click at [337, 138] on button "Définir la Fin" at bounding box center [356, 137] width 70 height 16
click at [337, 138] on button "Définir le Début" at bounding box center [356, 137] width 70 height 16
click at [337, 138] on button "Définir la Fin" at bounding box center [356, 137] width 70 height 16
click at [337, 138] on button "Définir le Début" at bounding box center [356, 137] width 70 height 16
click at [337, 138] on button "Définir la Fin" at bounding box center [356, 137] width 70 height 16
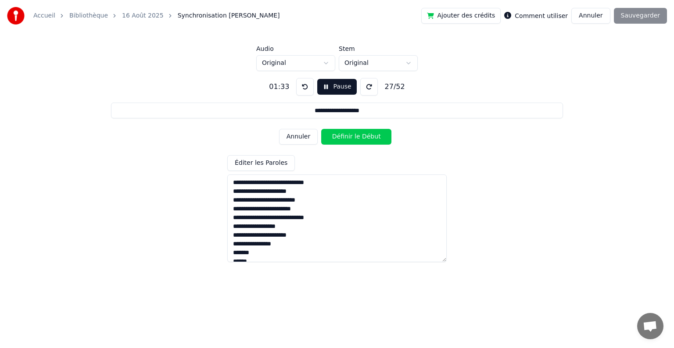
click at [337, 138] on button "Définir le Début" at bounding box center [356, 137] width 70 height 16
click at [337, 138] on button "Définir la Fin" at bounding box center [356, 137] width 70 height 16
click at [337, 138] on button "Définir le Début" at bounding box center [356, 137] width 70 height 16
click at [337, 138] on button "Définir la Fin" at bounding box center [356, 137] width 70 height 16
click at [337, 138] on button "Définir le Début" at bounding box center [356, 137] width 70 height 16
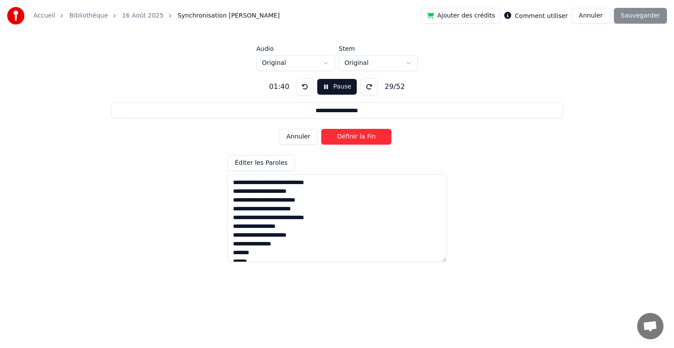
click at [337, 138] on button "Définir la Fin" at bounding box center [356, 137] width 70 height 16
click at [307, 140] on button "Annuler" at bounding box center [298, 137] width 39 height 16
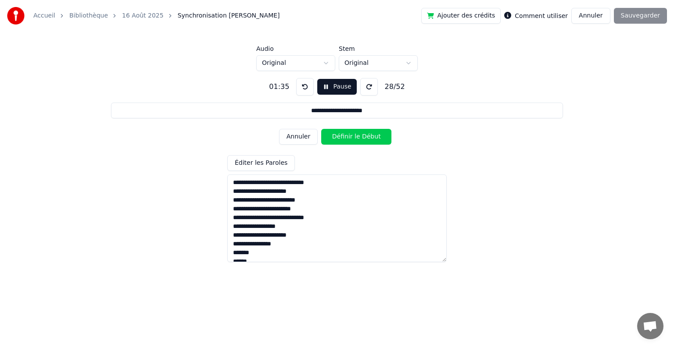
click at [307, 140] on button "Annuler" at bounding box center [298, 137] width 39 height 16
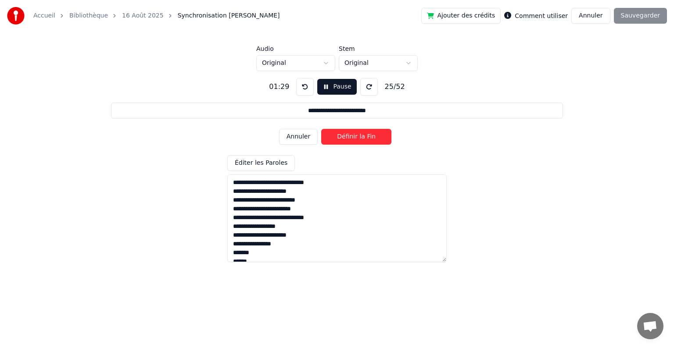
click at [307, 140] on button "Annuler" at bounding box center [298, 137] width 39 height 16
click at [342, 134] on button "Définir la Fin" at bounding box center [356, 137] width 70 height 16
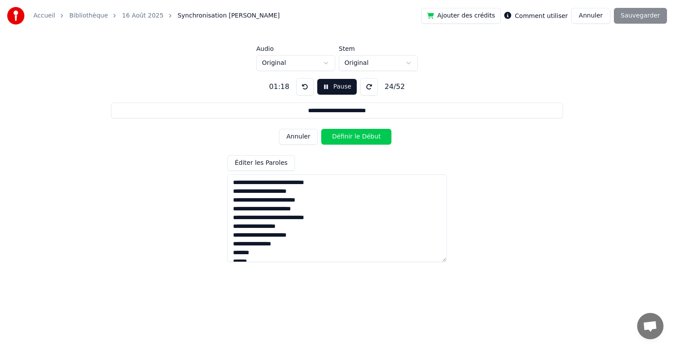
click at [300, 137] on button "Annuler" at bounding box center [298, 137] width 39 height 16
click at [330, 137] on button "Définir la Fin" at bounding box center [356, 137] width 70 height 16
click at [301, 139] on button "Annuler" at bounding box center [298, 137] width 39 height 16
click at [299, 141] on button "Annuler" at bounding box center [298, 137] width 39 height 16
click at [301, 137] on button "Annuler" at bounding box center [298, 137] width 39 height 16
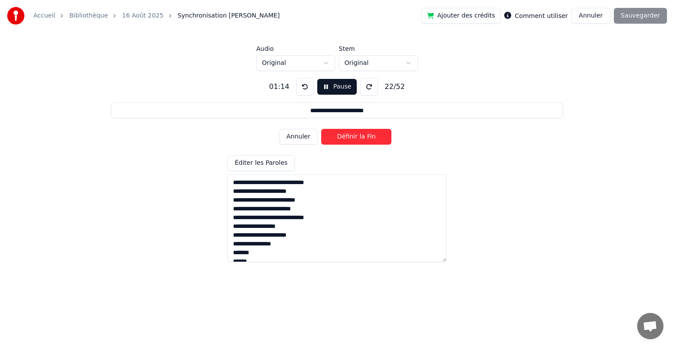
click at [332, 137] on button "Définir la Fin" at bounding box center [356, 137] width 70 height 16
click at [332, 137] on button "Définir le Début" at bounding box center [356, 137] width 70 height 16
click at [331, 137] on button "Définir la Fin" at bounding box center [356, 137] width 70 height 16
click at [342, 138] on button "Définir le Début" at bounding box center [356, 137] width 70 height 16
click at [342, 138] on button "Définir la Fin" at bounding box center [356, 137] width 70 height 16
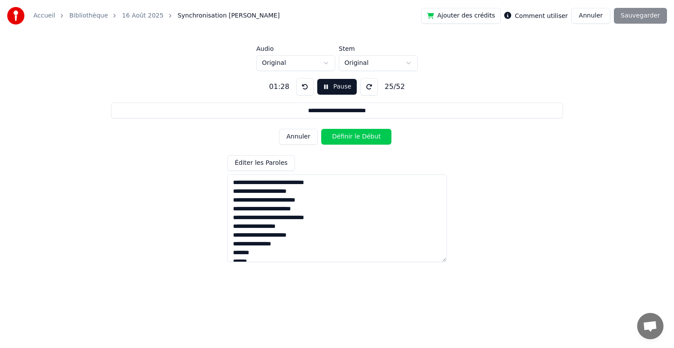
click at [342, 138] on button "Définir le Début" at bounding box center [356, 137] width 70 height 16
click at [342, 138] on button "Définir la Fin" at bounding box center [356, 137] width 70 height 16
click at [342, 140] on button "Définir le Début" at bounding box center [356, 137] width 70 height 16
click at [342, 140] on button "Définir la Fin" at bounding box center [356, 137] width 70 height 16
click at [342, 140] on button "Définir le Début" at bounding box center [356, 137] width 70 height 16
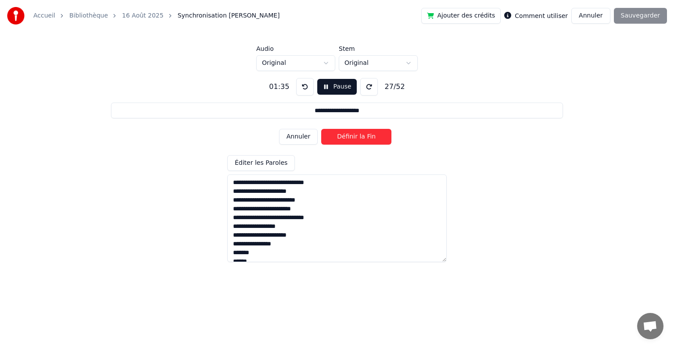
click at [342, 140] on button "Définir la Fin" at bounding box center [356, 137] width 70 height 16
click at [342, 140] on button "Définir le Début" at bounding box center [356, 137] width 70 height 16
click at [342, 140] on button "Définir la Fin" at bounding box center [356, 137] width 70 height 16
click at [342, 140] on button "Définir le Début" at bounding box center [356, 137] width 70 height 16
click at [342, 140] on button "Définir la Fin" at bounding box center [356, 137] width 70 height 16
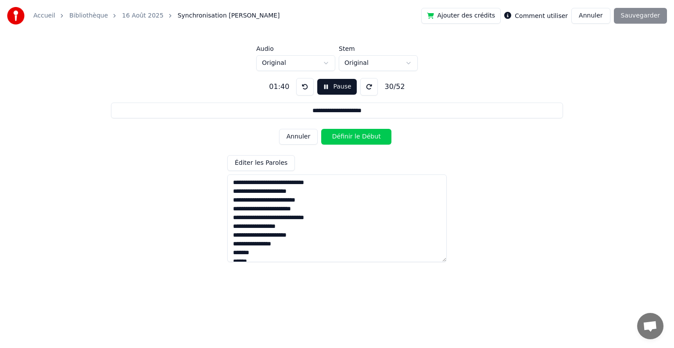
click at [342, 140] on button "Définir le Début" at bounding box center [356, 137] width 70 height 16
click at [342, 140] on button "Définir la Fin" at bounding box center [356, 137] width 70 height 16
click at [342, 140] on button "Définir le Début" at bounding box center [356, 137] width 70 height 16
click at [342, 140] on button "Définir la Fin" at bounding box center [356, 137] width 70 height 16
click at [342, 140] on button "Définir le Début" at bounding box center [356, 137] width 70 height 16
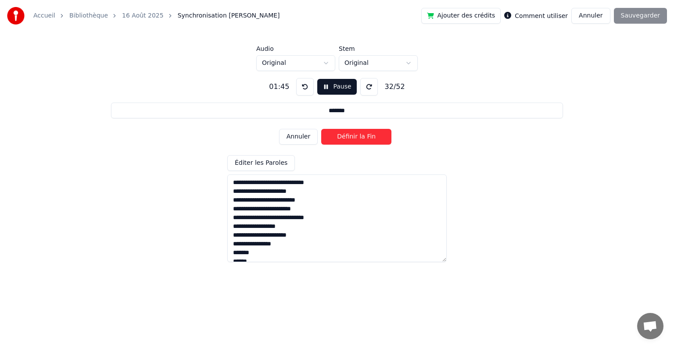
click at [342, 140] on button "Définir la Fin" at bounding box center [356, 137] width 70 height 16
click at [342, 140] on button "Définir le Début" at bounding box center [356, 137] width 70 height 16
click at [342, 141] on button "Définir la Fin" at bounding box center [356, 137] width 70 height 16
click at [343, 142] on button "Définir le Début" at bounding box center [356, 137] width 70 height 16
click at [308, 140] on button "Annuler" at bounding box center [298, 137] width 39 height 16
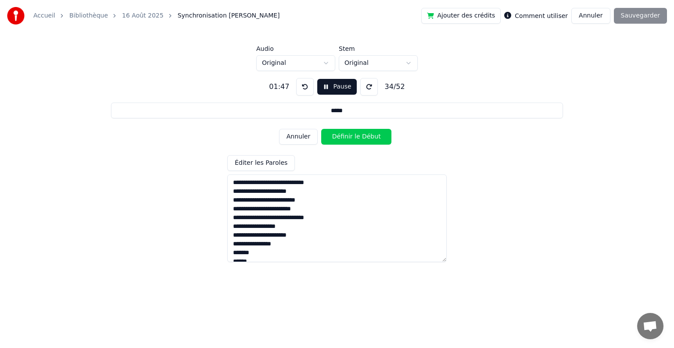
click at [307, 139] on button "Annuler" at bounding box center [298, 137] width 39 height 16
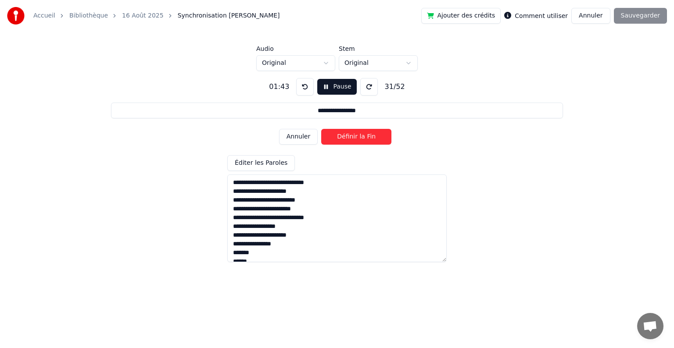
click at [307, 139] on button "Annuler" at bounding box center [298, 137] width 39 height 16
click at [327, 138] on button "Définir la Fin" at bounding box center [356, 137] width 70 height 16
click at [327, 138] on button "Définir le Début" at bounding box center [356, 137] width 70 height 16
click at [327, 138] on button "Définir la Fin" at bounding box center [356, 137] width 70 height 16
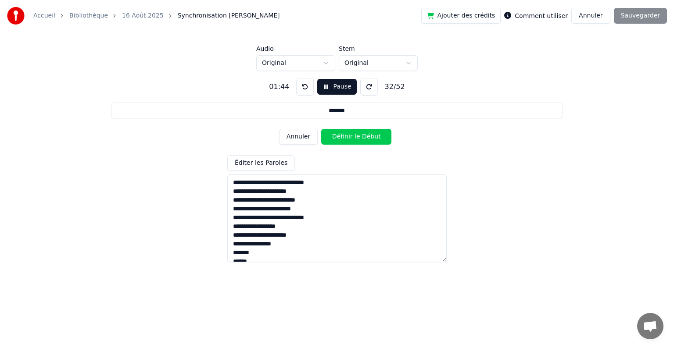
click at [327, 138] on button "Définir le Début" at bounding box center [356, 137] width 70 height 16
click at [327, 138] on button "Définir la Fin" at bounding box center [356, 137] width 70 height 16
click at [327, 138] on button "Définir le Début" at bounding box center [356, 137] width 70 height 16
click at [327, 138] on button "Définir la Fin" at bounding box center [356, 137] width 70 height 16
click at [327, 138] on button "Définir le Début" at bounding box center [356, 137] width 70 height 16
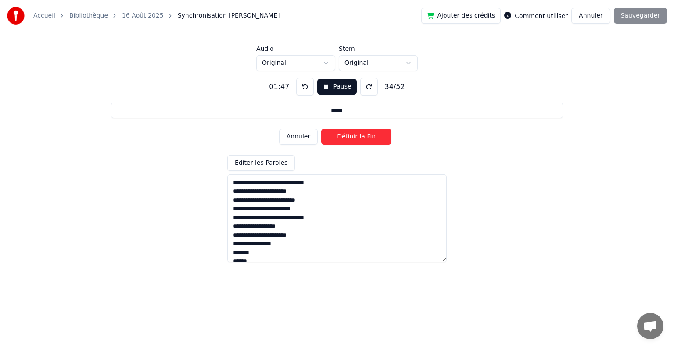
click at [327, 138] on button "Définir la Fin" at bounding box center [356, 137] width 70 height 16
click at [327, 138] on button "Définir le Début" at bounding box center [356, 137] width 70 height 16
drag, startPoint x: 310, startPoint y: 140, endPoint x: 317, endPoint y: 138, distance: 7.4
click at [310, 140] on button "Annuler" at bounding box center [298, 137] width 39 height 16
click at [325, 135] on button "Définir le Début" at bounding box center [356, 137] width 70 height 16
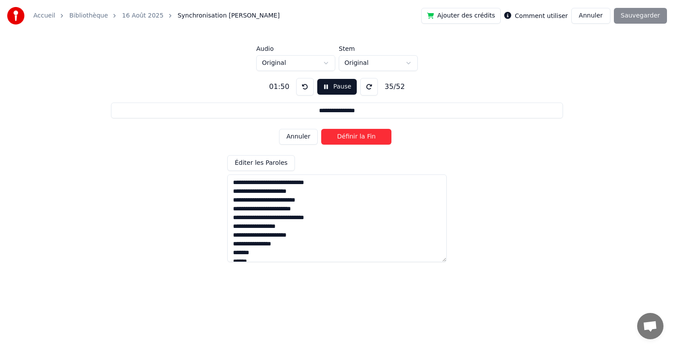
click at [325, 135] on button "Définir la Fin" at bounding box center [356, 137] width 70 height 16
click at [325, 135] on button "Définir le Début" at bounding box center [356, 137] width 70 height 16
click at [325, 135] on button "Définir la Fin" at bounding box center [356, 137] width 70 height 16
click at [325, 135] on button "Définir le Début" at bounding box center [356, 137] width 70 height 16
click at [325, 135] on button "Définir la Fin" at bounding box center [356, 137] width 70 height 16
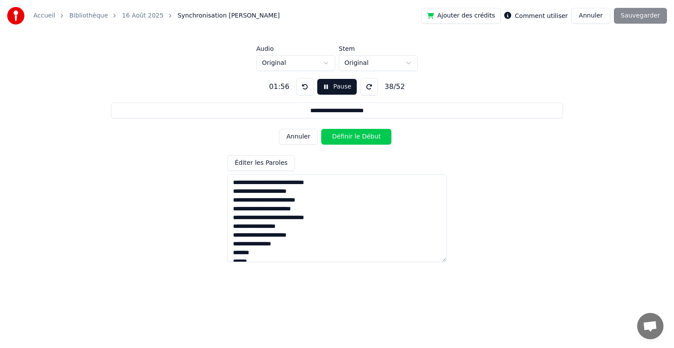
click at [325, 135] on button "Définir le Début" at bounding box center [356, 137] width 70 height 16
click at [325, 135] on button "Définir la Fin" at bounding box center [356, 137] width 70 height 16
click at [325, 135] on button "Définir le Début" at bounding box center [356, 137] width 70 height 16
click at [325, 135] on button "Définir la Fin" at bounding box center [356, 137] width 70 height 16
click at [325, 135] on button "Définir le Début" at bounding box center [356, 137] width 70 height 16
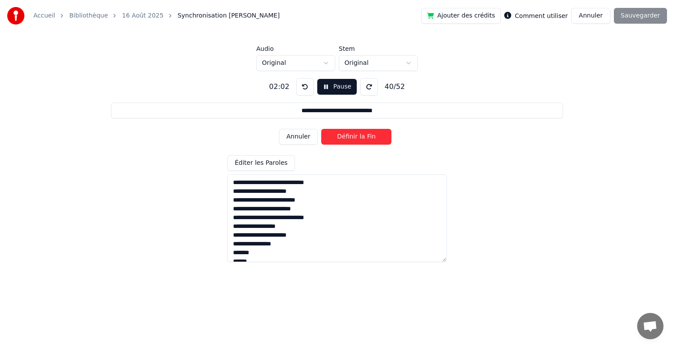
click at [325, 135] on button "Définir la Fin" at bounding box center [356, 137] width 70 height 16
click at [325, 135] on button "Définir le Début" at bounding box center [356, 137] width 70 height 16
click at [325, 135] on button "Définir la Fin" at bounding box center [356, 137] width 70 height 16
click at [325, 135] on button "Définir le Début" at bounding box center [356, 137] width 70 height 16
click at [325, 135] on button "Définir la Fin" at bounding box center [356, 137] width 70 height 16
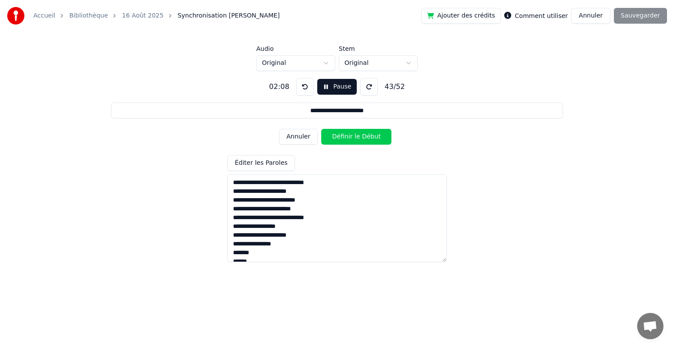
click at [302, 139] on button "Annuler" at bounding box center [298, 137] width 39 height 16
click at [301, 139] on button "Annuler" at bounding box center [298, 137] width 39 height 16
click at [301, 138] on button "Annuler" at bounding box center [298, 137] width 39 height 16
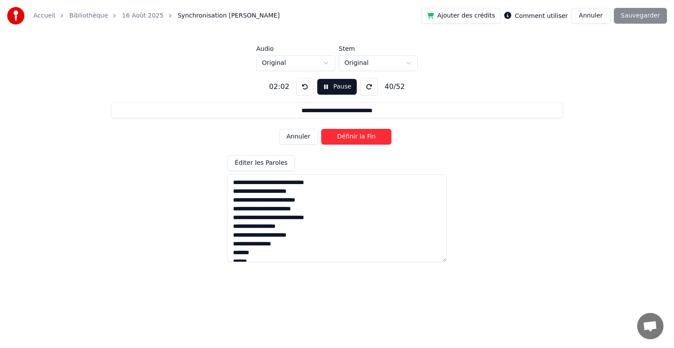
click at [325, 136] on button "Définir la Fin" at bounding box center [356, 137] width 70 height 16
click at [325, 136] on button "Définir le Début" at bounding box center [356, 137] width 70 height 16
click at [325, 135] on button "Définir la Fin" at bounding box center [356, 137] width 70 height 16
click at [325, 135] on button "Définir le Début" at bounding box center [356, 137] width 70 height 16
click at [324, 135] on button "Définir la Fin" at bounding box center [356, 137] width 70 height 16
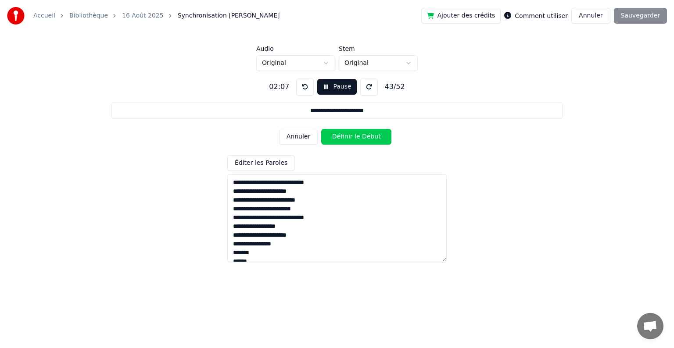
click at [302, 139] on button "Annuler" at bounding box center [298, 137] width 39 height 16
click at [307, 137] on button "Annuler" at bounding box center [298, 137] width 39 height 16
drag, startPoint x: 304, startPoint y: 137, endPoint x: 311, endPoint y: 136, distance: 7.1
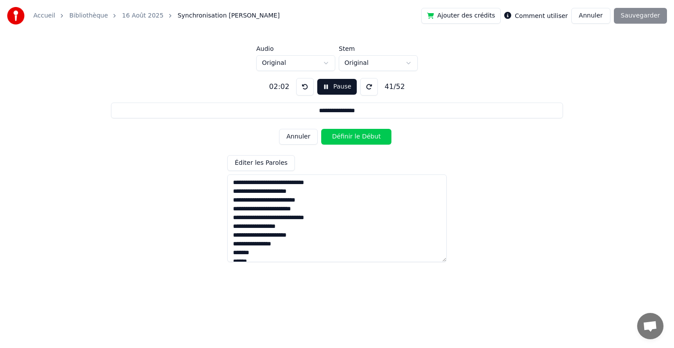
click at [304, 137] on button "Annuler" at bounding box center [298, 137] width 39 height 16
click at [328, 133] on button "Définir la Fin" at bounding box center [356, 137] width 70 height 16
click at [328, 133] on button "Définir le Début" at bounding box center [356, 137] width 70 height 16
click at [328, 133] on button "Définir la Fin" at bounding box center [356, 137] width 70 height 16
click at [328, 133] on button "Définir le Début" at bounding box center [356, 137] width 70 height 16
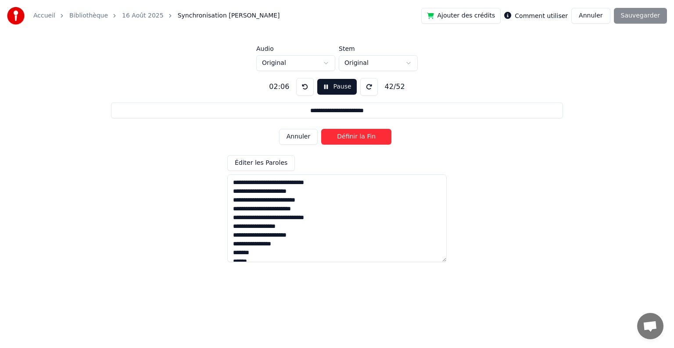
click at [328, 133] on button "Définir la Fin" at bounding box center [356, 137] width 70 height 16
click at [328, 133] on button "Définir le Début" at bounding box center [356, 137] width 70 height 16
click at [327, 133] on button "Définir la Fin" at bounding box center [356, 137] width 70 height 16
click at [327, 133] on button "Définir le Début" at bounding box center [356, 137] width 70 height 16
click at [326, 135] on button "Définir la Fin" at bounding box center [356, 137] width 70 height 16
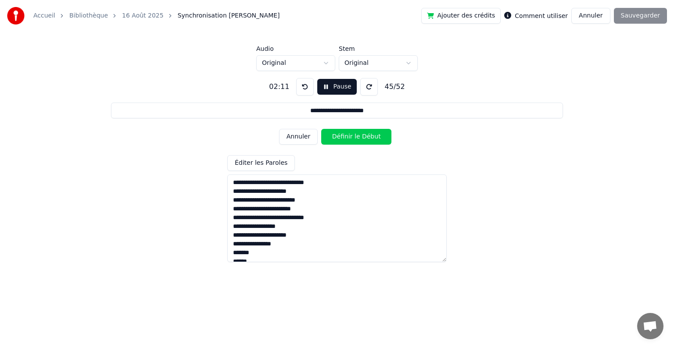
click at [326, 135] on button "Définir le Début" at bounding box center [356, 137] width 70 height 16
click at [323, 136] on button "Définir la Fin" at bounding box center [356, 137] width 70 height 16
click at [323, 136] on button "Définir le Début" at bounding box center [356, 137] width 70 height 16
click at [323, 136] on button "Définir la Fin" at bounding box center [356, 137] width 70 height 16
click at [323, 136] on button "Définir le Début" at bounding box center [356, 137] width 70 height 16
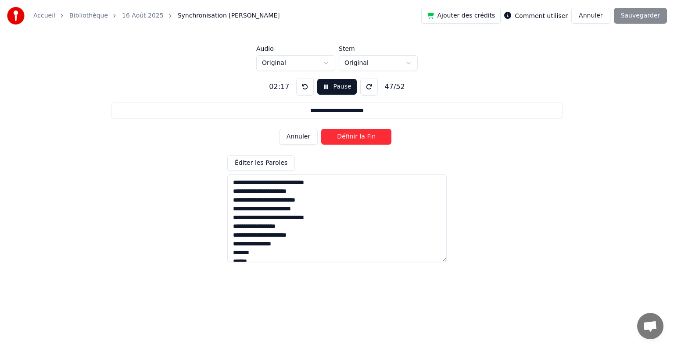
click at [323, 136] on button "Définir la Fin" at bounding box center [356, 137] width 70 height 16
click at [323, 136] on button "Définir le Début" at bounding box center [356, 137] width 70 height 16
click at [323, 136] on button "Définir la Fin" at bounding box center [356, 137] width 70 height 16
click at [323, 136] on button "Définir le Début" at bounding box center [356, 137] width 70 height 16
click at [328, 138] on button "Définir la Fin" at bounding box center [356, 137] width 70 height 16
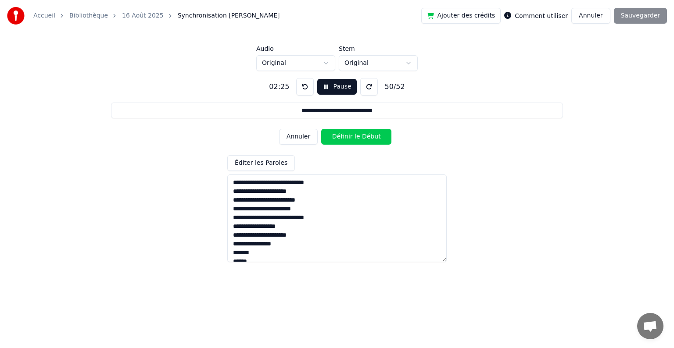
click at [328, 138] on button "Définir le Début" at bounding box center [356, 137] width 70 height 16
click at [328, 138] on button "Définir la Fin" at bounding box center [356, 137] width 70 height 16
click at [327, 138] on button "Définir le Début" at bounding box center [356, 137] width 70 height 16
click at [327, 138] on button "Définir la Fin" at bounding box center [356, 137] width 70 height 16
type input "**********"
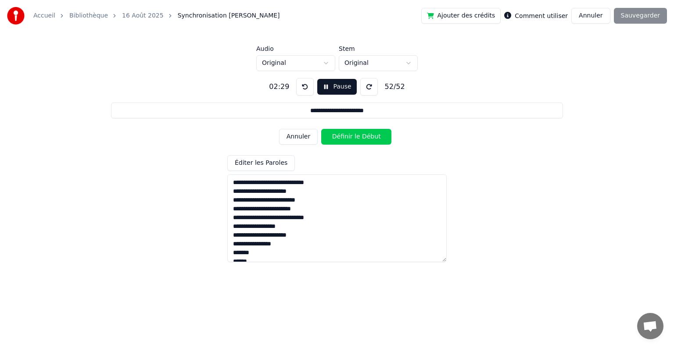
click at [326, 138] on button "Définir le Début" at bounding box center [356, 137] width 70 height 16
click at [326, 138] on button "Définir la Fin" at bounding box center [356, 137] width 70 height 16
click at [645, 20] on button "Sauvegarder" at bounding box center [640, 16] width 53 height 16
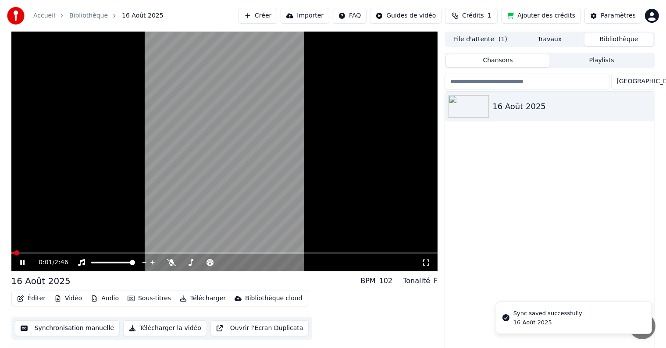
click at [78, 252] on video at bounding box center [224, 152] width 427 height 240
click at [85, 253] on span at bounding box center [224, 253] width 427 height 2
click at [79, 253] on span at bounding box center [48, 253] width 74 height 2
click at [23, 261] on icon at bounding box center [28, 262] width 21 height 7
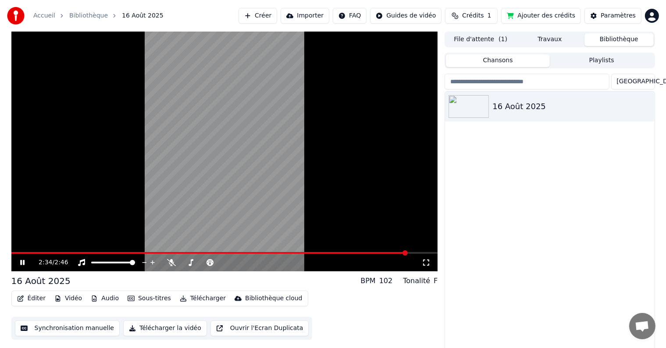
click at [351, 153] on video at bounding box center [224, 152] width 427 height 240
click at [165, 330] on button "Télécharger la vidéo" at bounding box center [165, 329] width 84 height 16
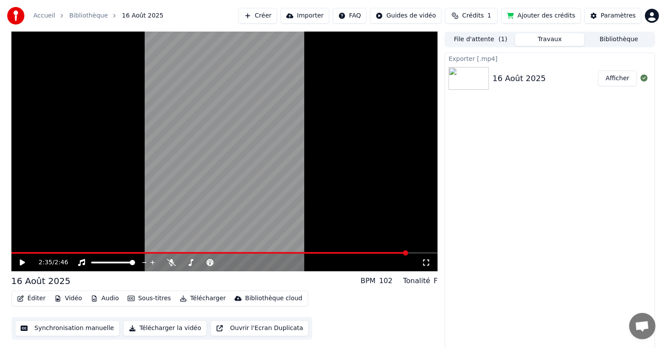
click at [625, 81] on button "Afficher" at bounding box center [617, 79] width 39 height 16
